Goal: Entertainment & Leisure: Consume media (video, audio)

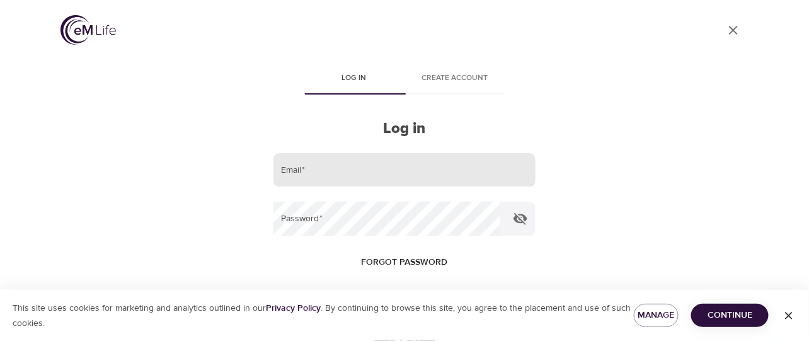
click at [318, 180] on input "email" at bounding box center [405, 170] width 262 height 34
click at [293, 167] on input "email" at bounding box center [405, 170] width 262 height 34
type input "[PERSON_NAME][EMAIL_ADDRESS][DOMAIN_NAME]"
click at [374, 330] on button "Log in" at bounding box center [405, 343] width 62 height 26
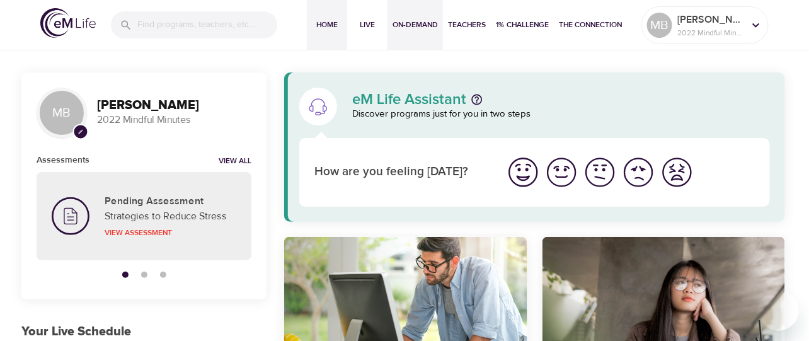
click at [413, 23] on span "On-Demand" at bounding box center [415, 24] width 45 height 13
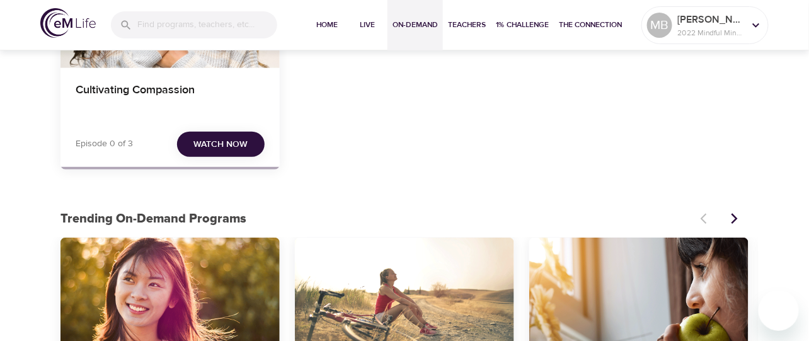
scroll to position [189, 0]
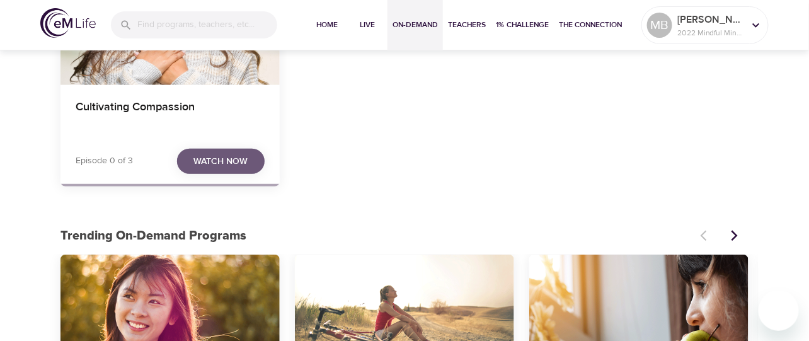
click at [225, 150] on button "Watch Now" at bounding box center [221, 162] width 88 height 26
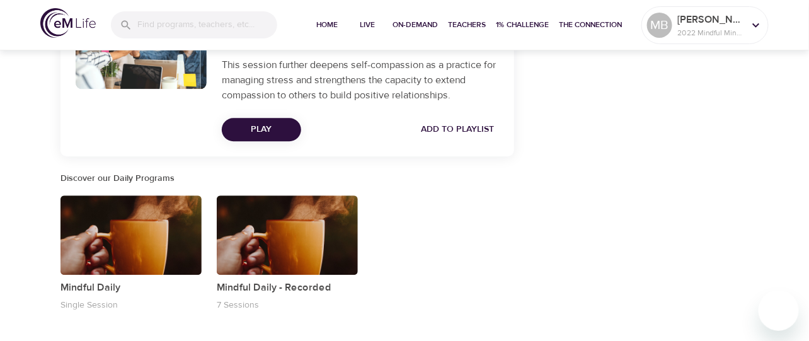
scroll to position [756, 0]
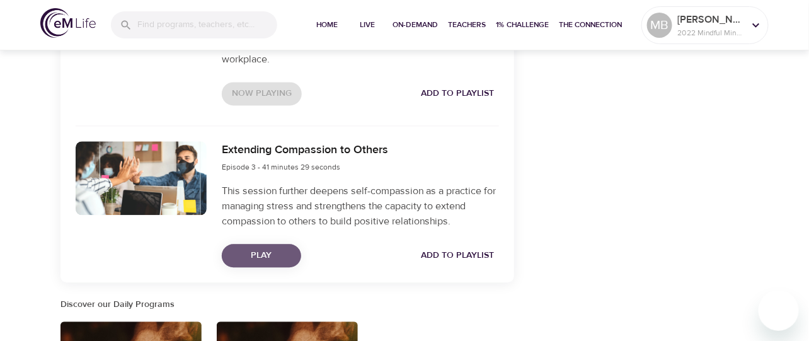
click at [253, 263] on span "Play" at bounding box center [261, 256] width 59 height 16
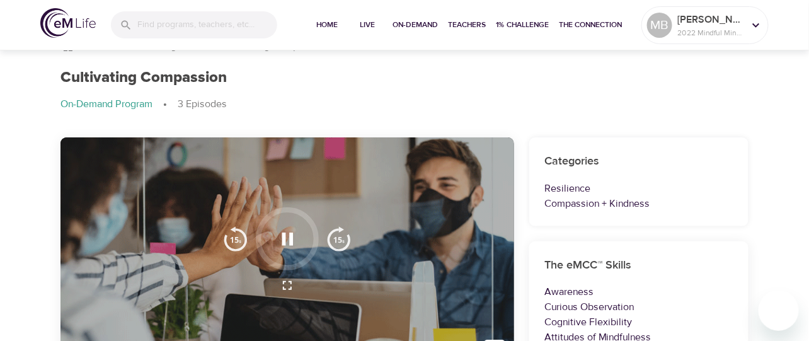
scroll to position [0, 0]
